Goal: Task Accomplishment & Management: Manage account settings

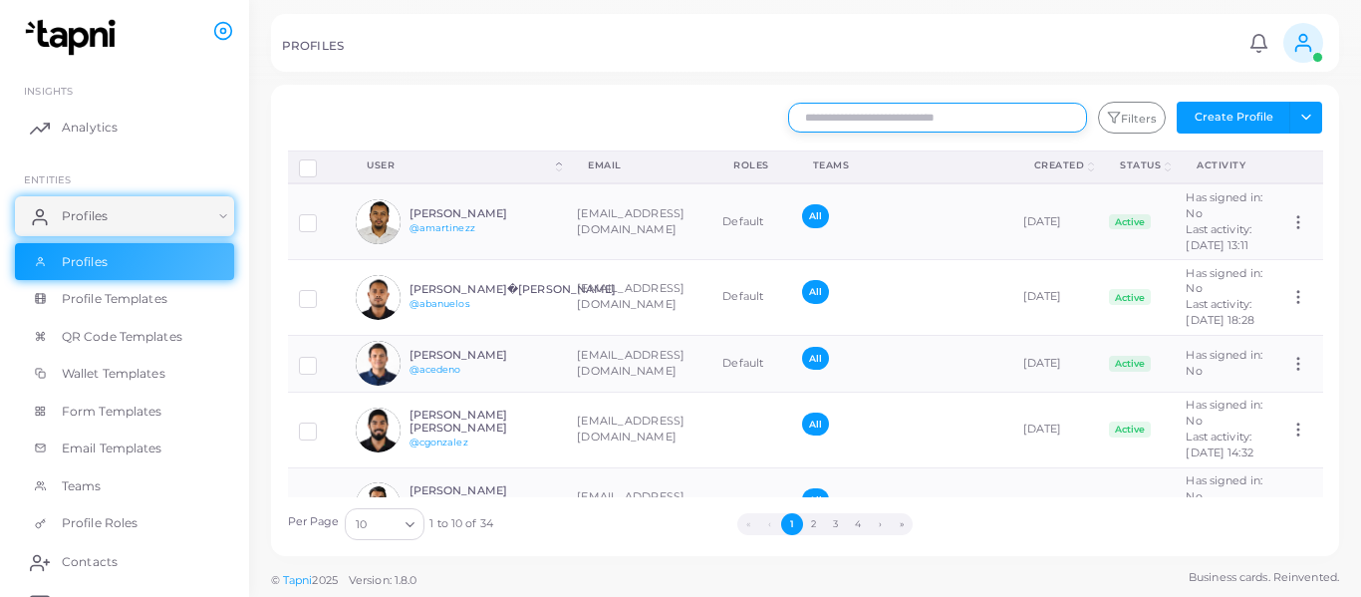
click at [859, 130] on input "text" at bounding box center [937, 118] width 299 height 30
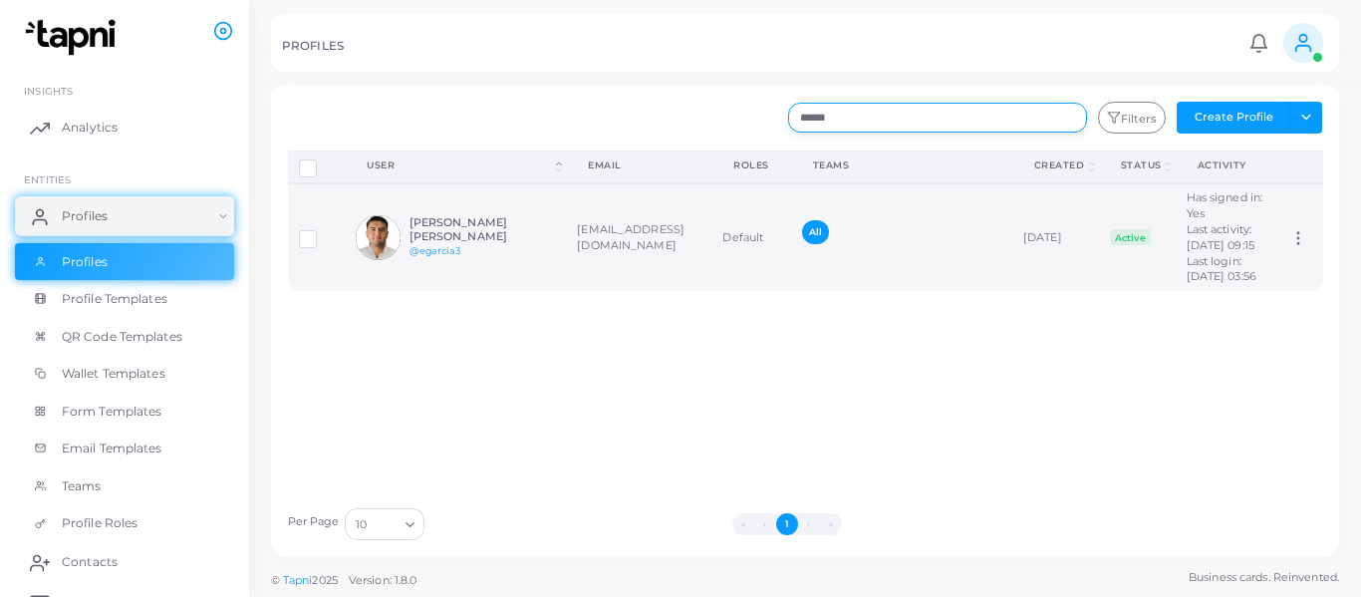
type input "******"
click at [323, 232] on label at bounding box center [323, 232] width 0 height 0
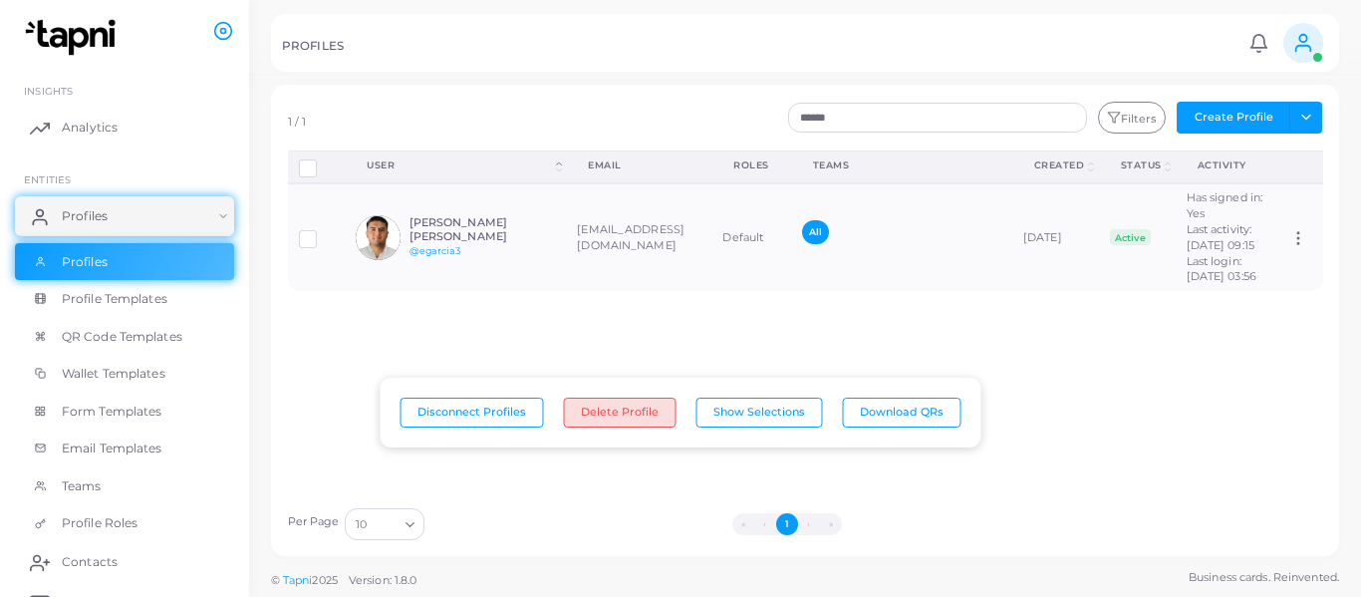
click at [610, 410] on button "Delete Profile" at bounding box center [620, 413] width 113 height 30
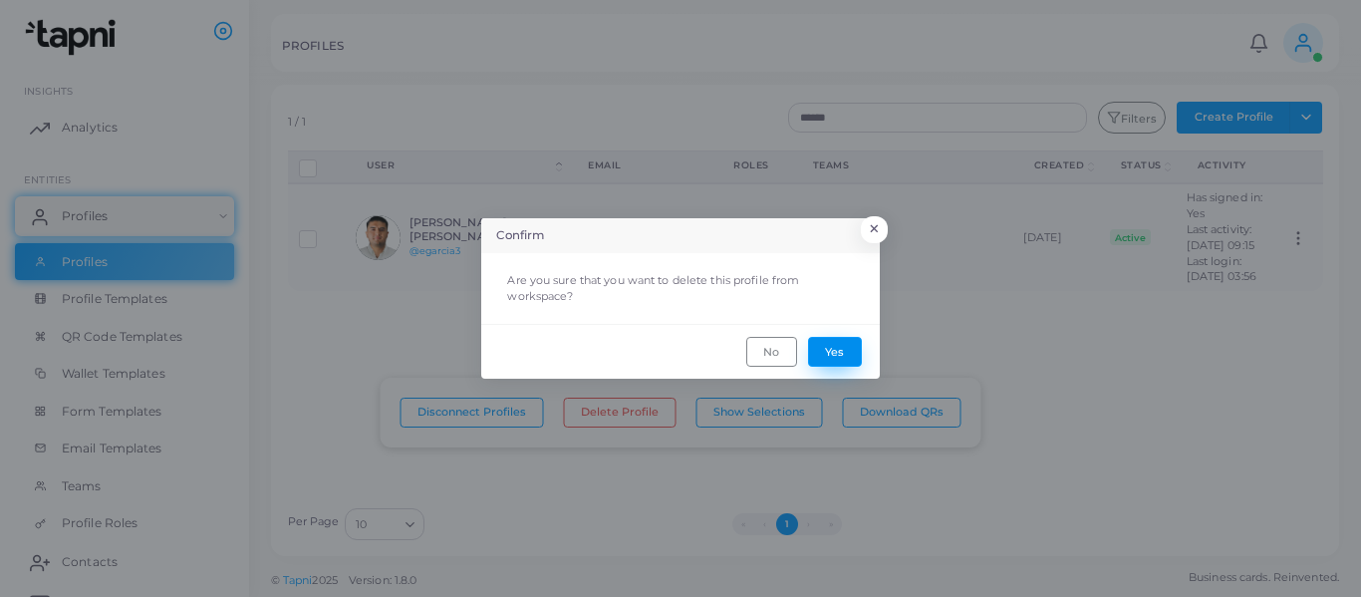
click at [838, 348] on button "Yes" at bounding box center [835, 352] width 54 height 30
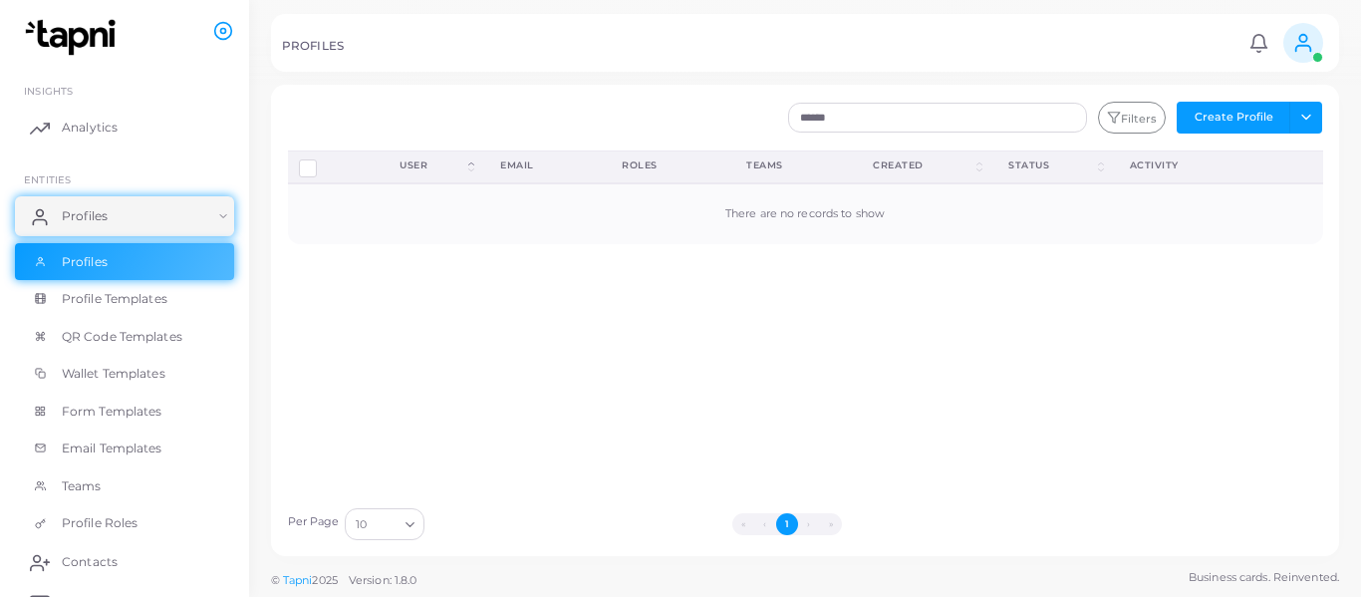
click at [1315, 57] on span at bounding box center [1317, 57] width 11 height 11
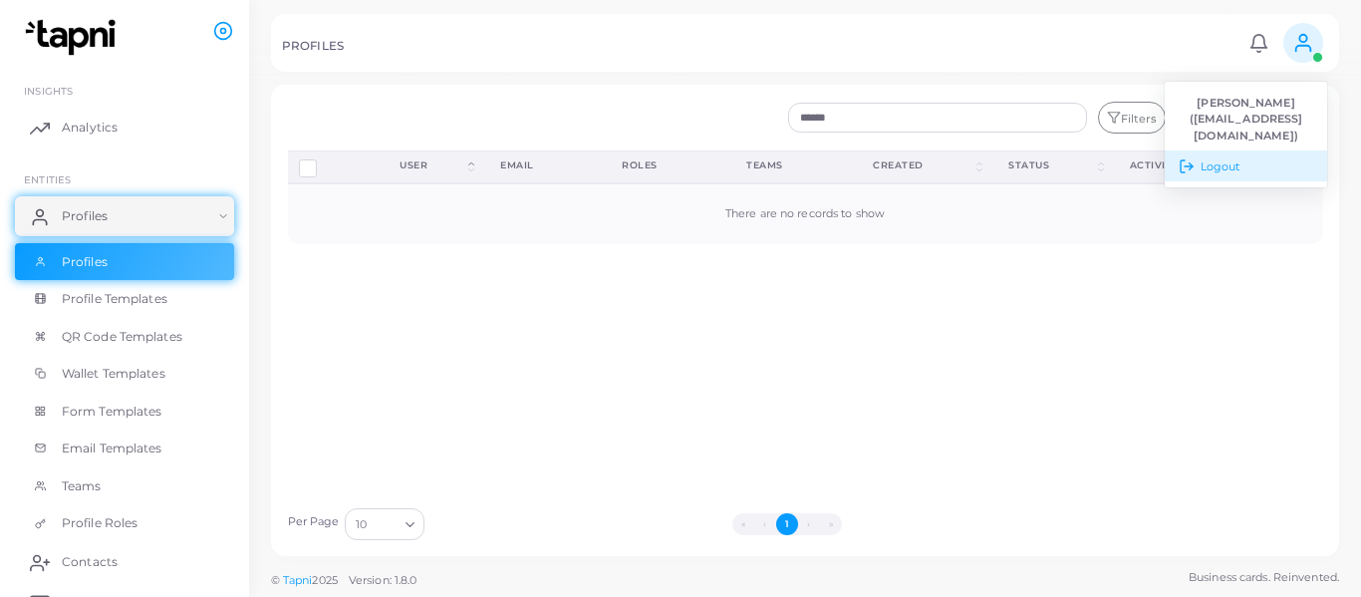
click at [1230, 168] on span "Logout" at bounding box center [1221, 166] width 40 height 17
